Goal: Information Seeking & Learning: Learn about a topic

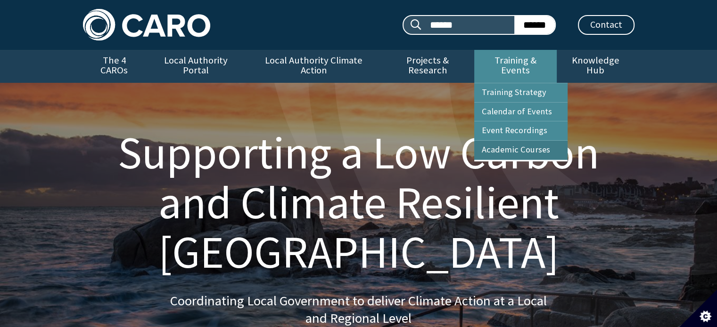
click at [509, 141] on link "Academic Courses" at bounding box center [520, 150] width 93 height 19
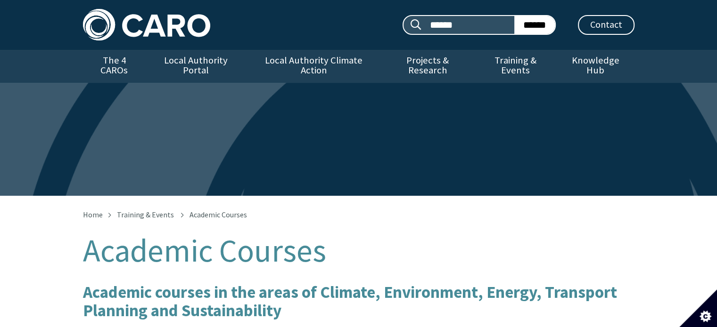
drag, startPoint x: 232, startPoint y: 3, endPoint x: 497, endPoint y: 214, distance: 339.6
click at [452, 211] on ul "Home Training & Events Academic Courses" at bounding box center [358, 215] width 551 height 8
